Goal: Task Accomplishment & Management: Manage account settings

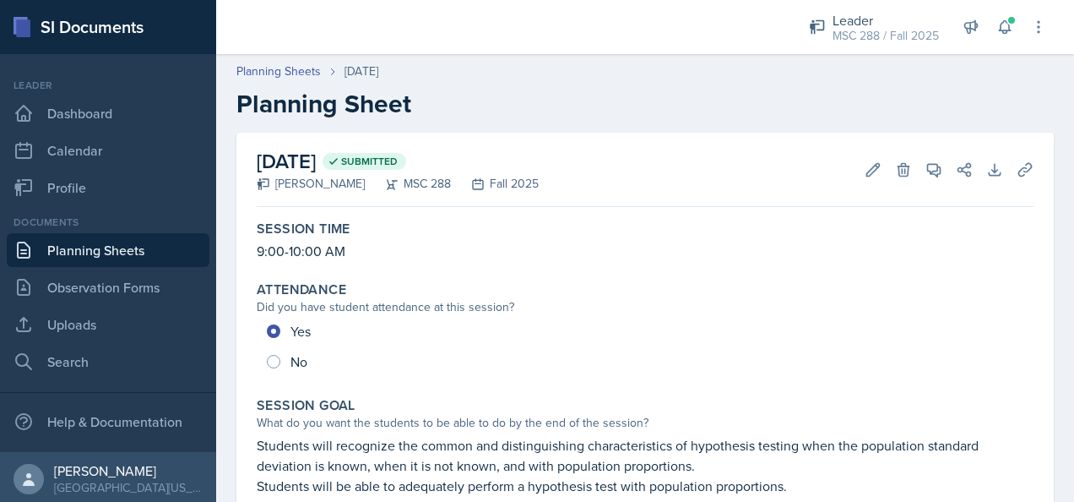
click at [111, 242] on link "Planning Sheets" at bounding box center [108, 250] width 203 height 34
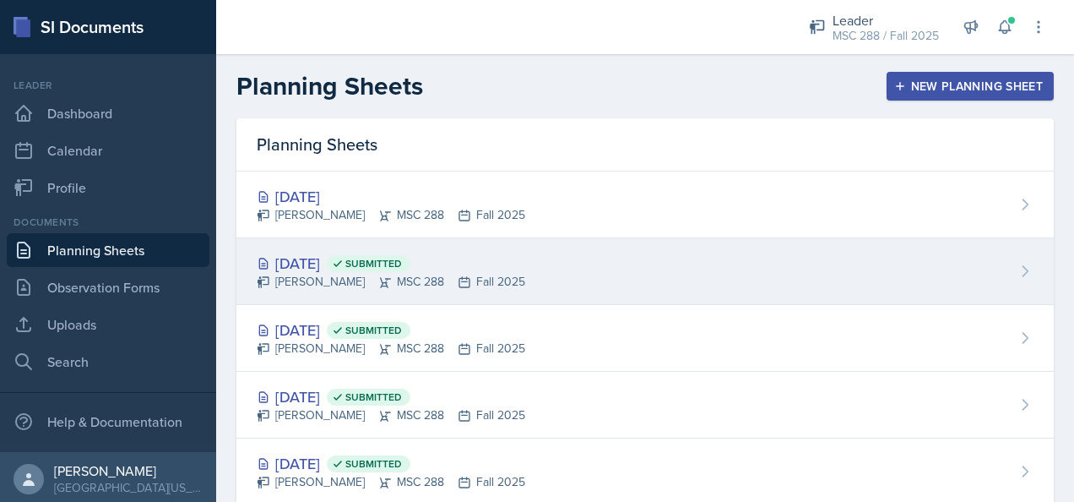
scroll to position [84, 0]
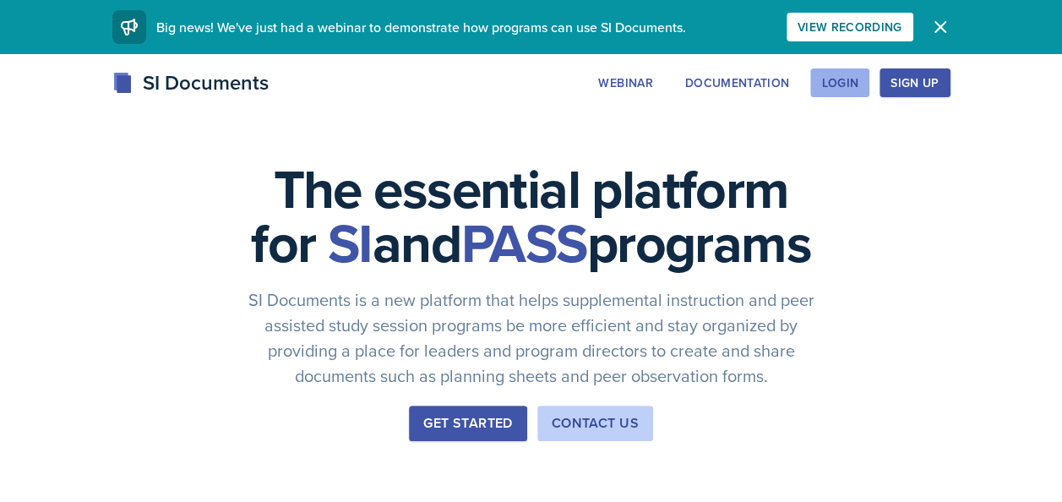
click at [820, 83] on button "Login" at bounding box center [839, 82] width 59 height 29
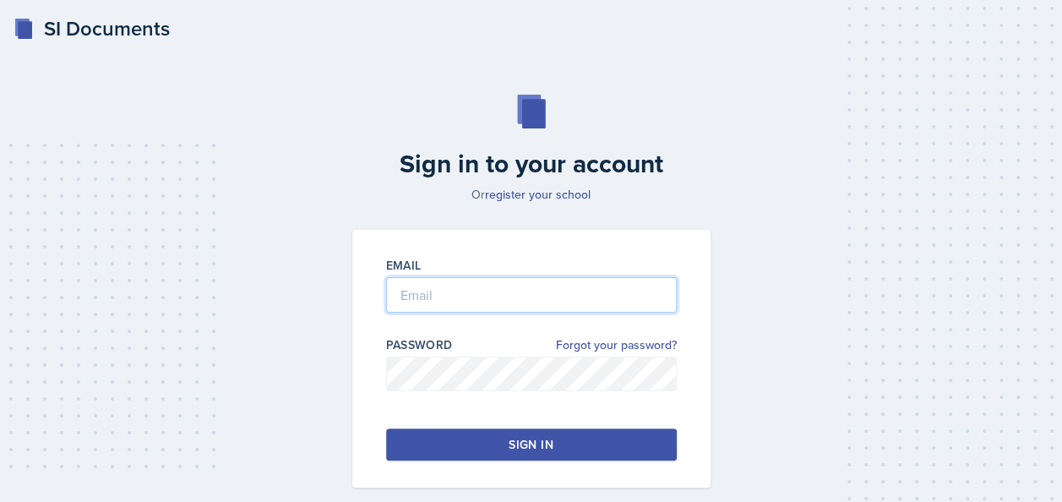
click at [486, 292] on input "email" at bounding box center [531, 294] width 291 height 35
type input "[EMAIL_ADDRESS][DOMAIN_NAME]"
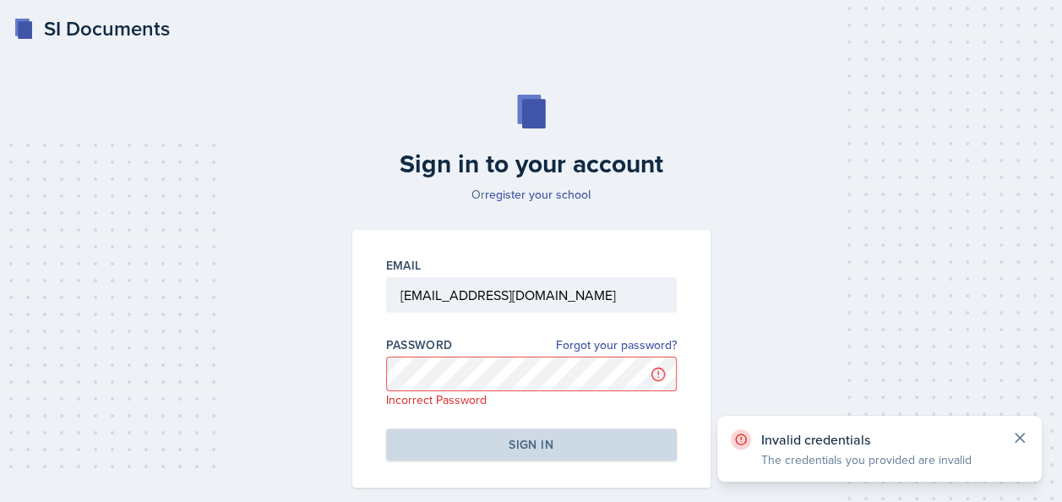
click at [1025, 433] on icon at bounding box center [1019, 437] width 17 height 17
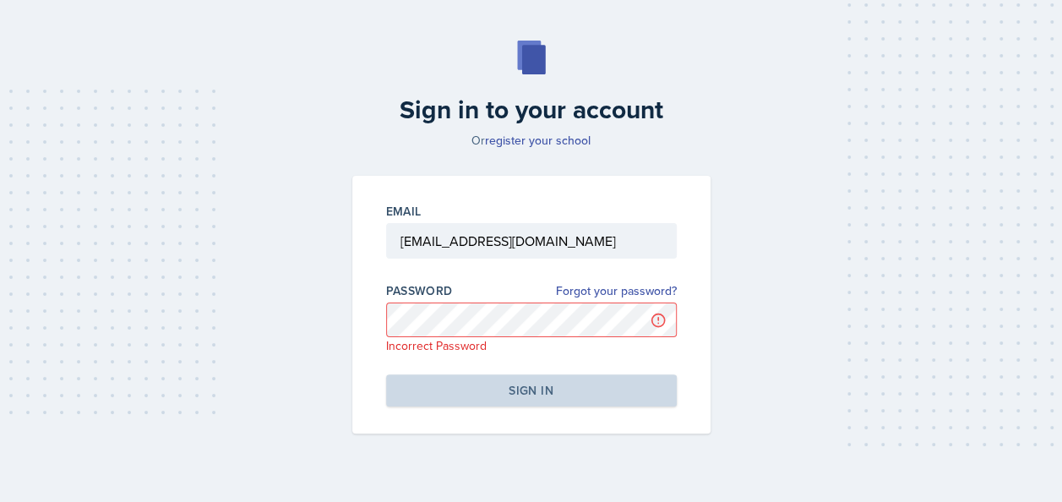
scroll to position [79, 0]
